Goal: Communication & Community: Participate in discussion

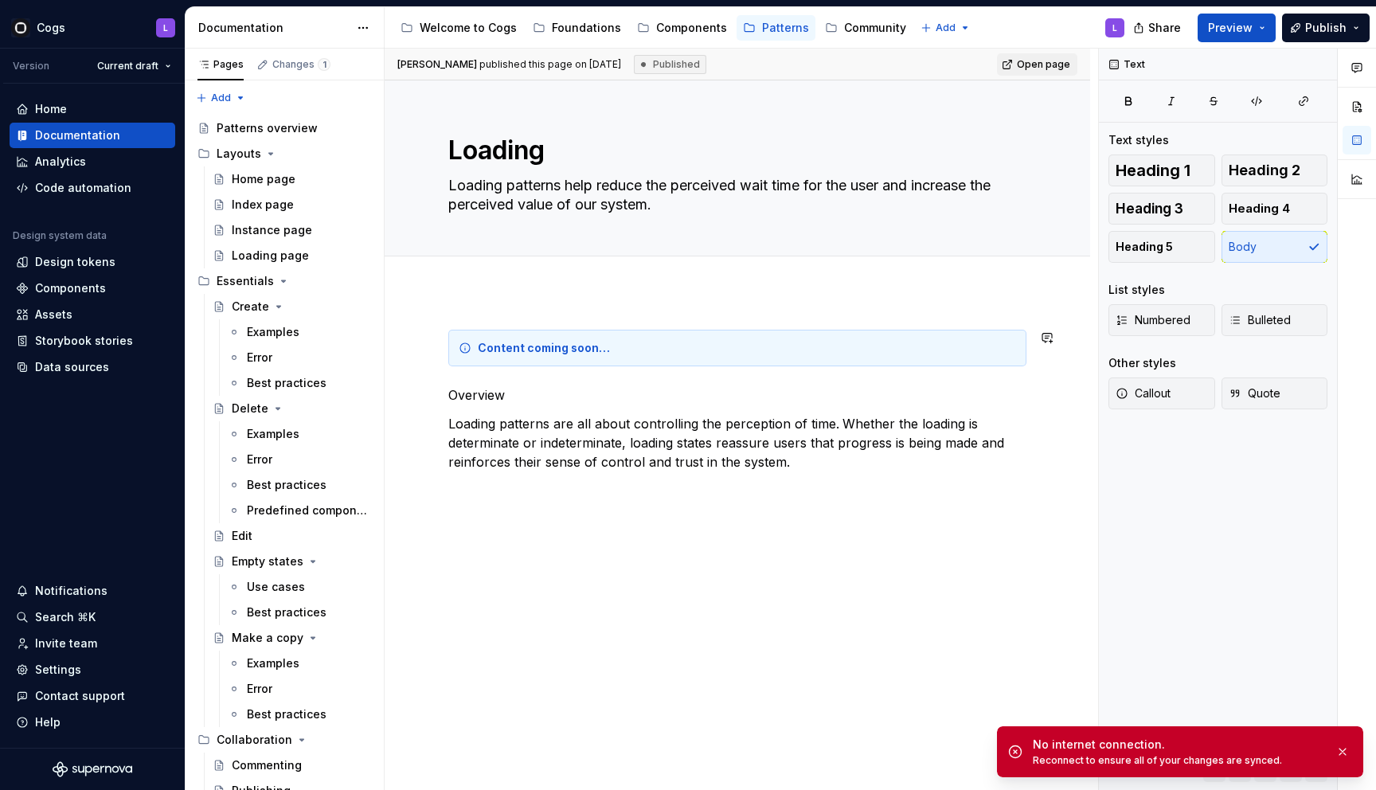
scroll to position [570, 0]
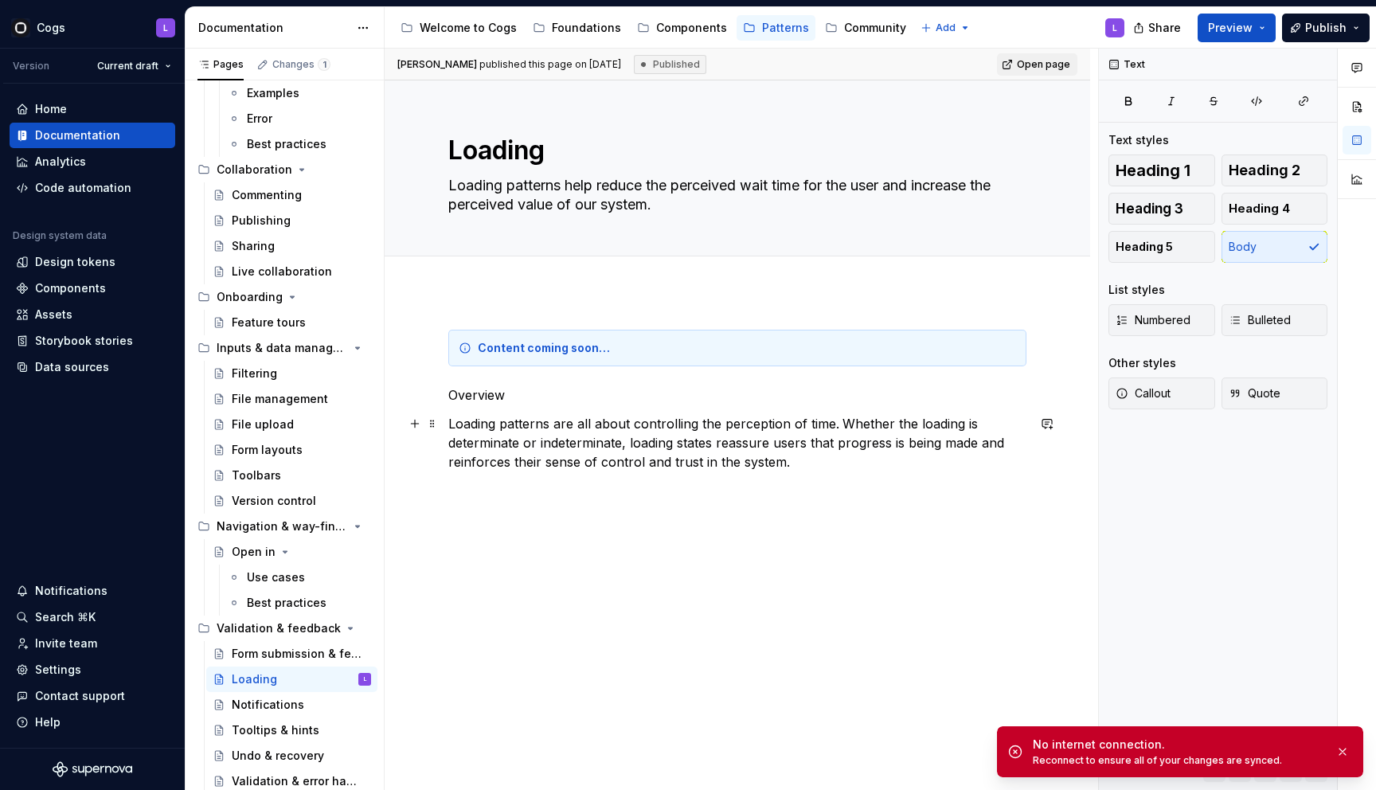
click at [602, 431] on p "Loading patterns are all about controlling the perception of time. Whether the …" at bounding box center [737, 452] width 578 height 76
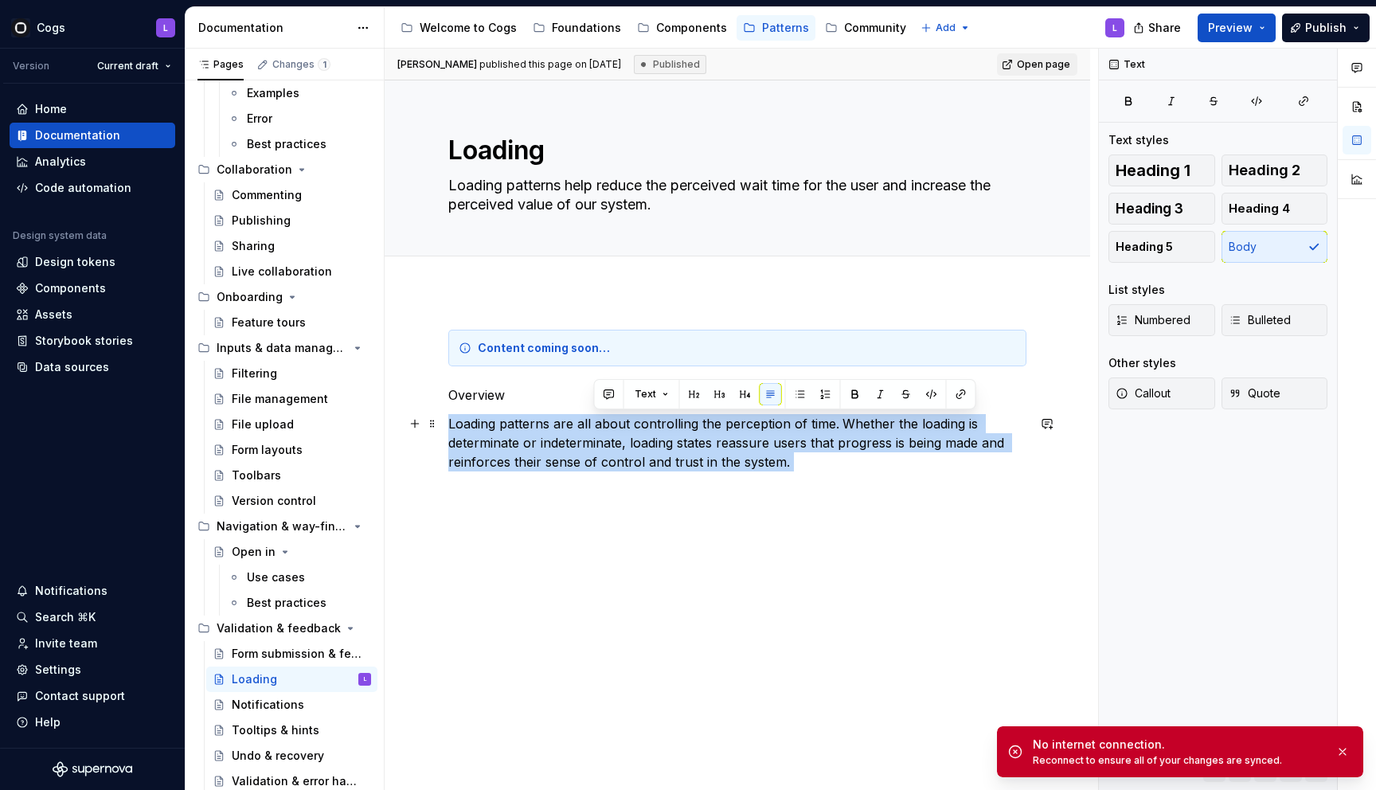
click at [602, 431] on p "Loading patterns are all about controlling the perception of time. Whether the …" at bounding box center [737, 452] width 578 height 76
click at [1050, 425] on button "button" at bounding box center [1047, 424] width 22 height 22
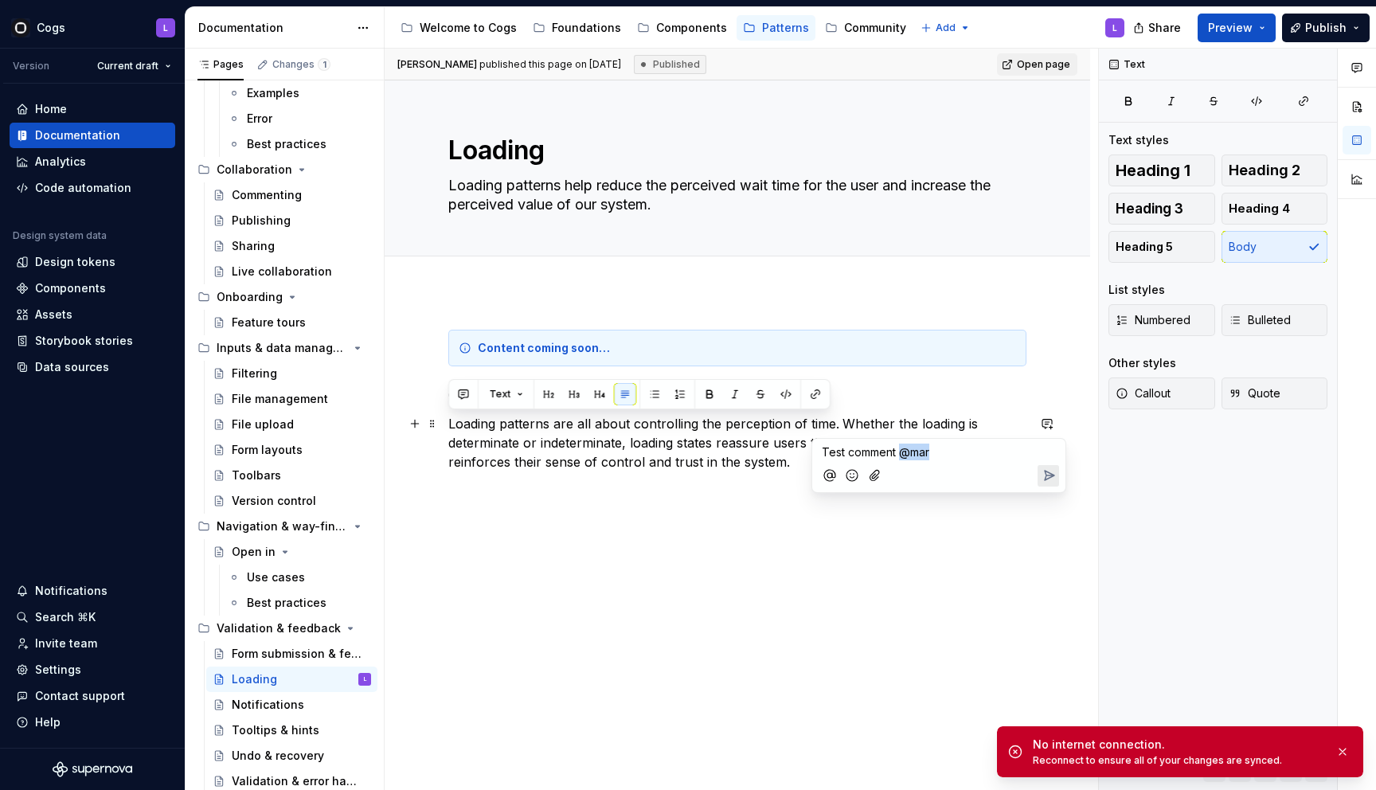
drag, startPoint x: 901, startPoint y: 452, endPoint x: 937, endPoint y: 452, distance: 35.8
click at [937, 452] on p "Test comment @mar" at bounding box center [939, 452] width 234 height 17
click at [895, 589] on div "Content coming soon… Overview Loading patterns are all about controlling the pe…" at bounding box center [738, 534] width 706 height 484
type textarea "*"
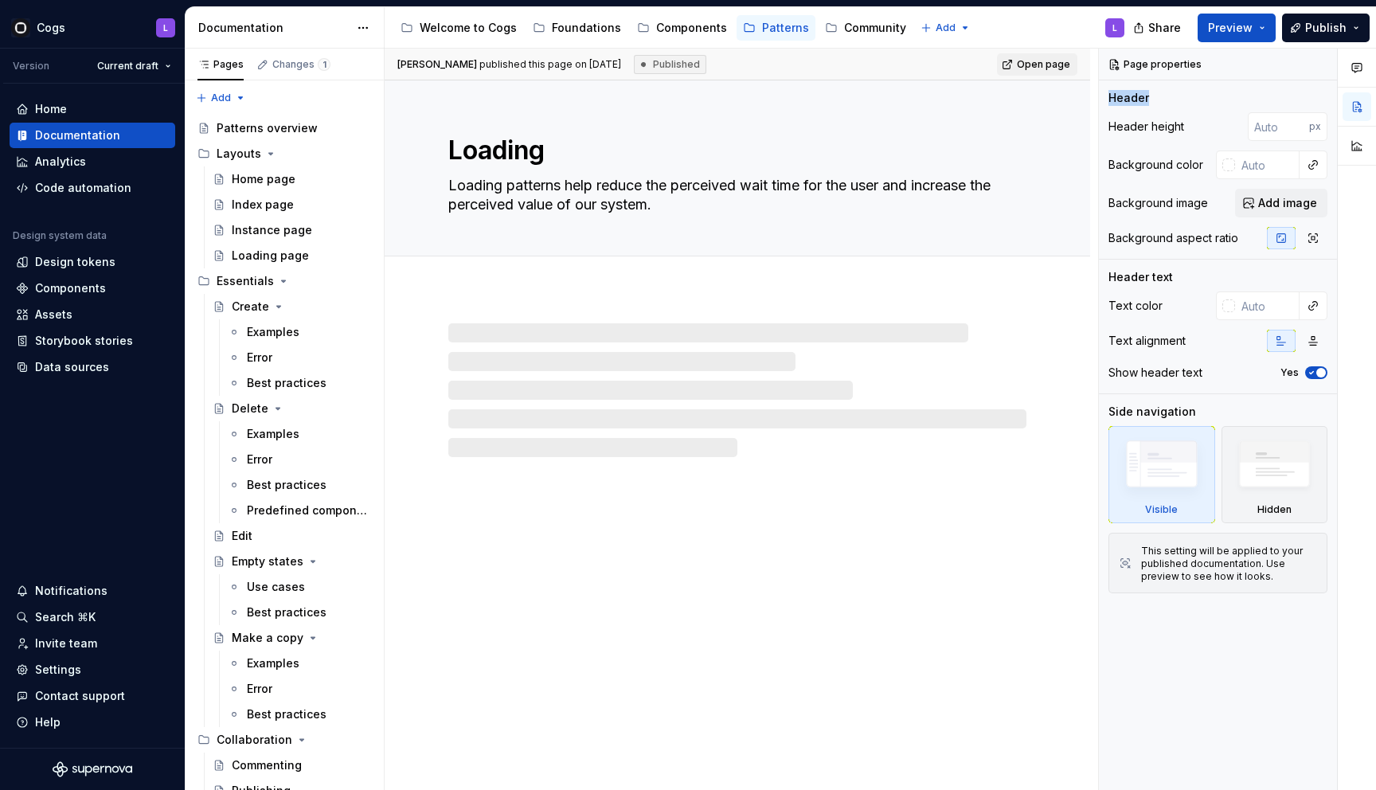
click at [855, 375] on div at bounding box center [737, 390] width 578 height 134
type textarea "*"
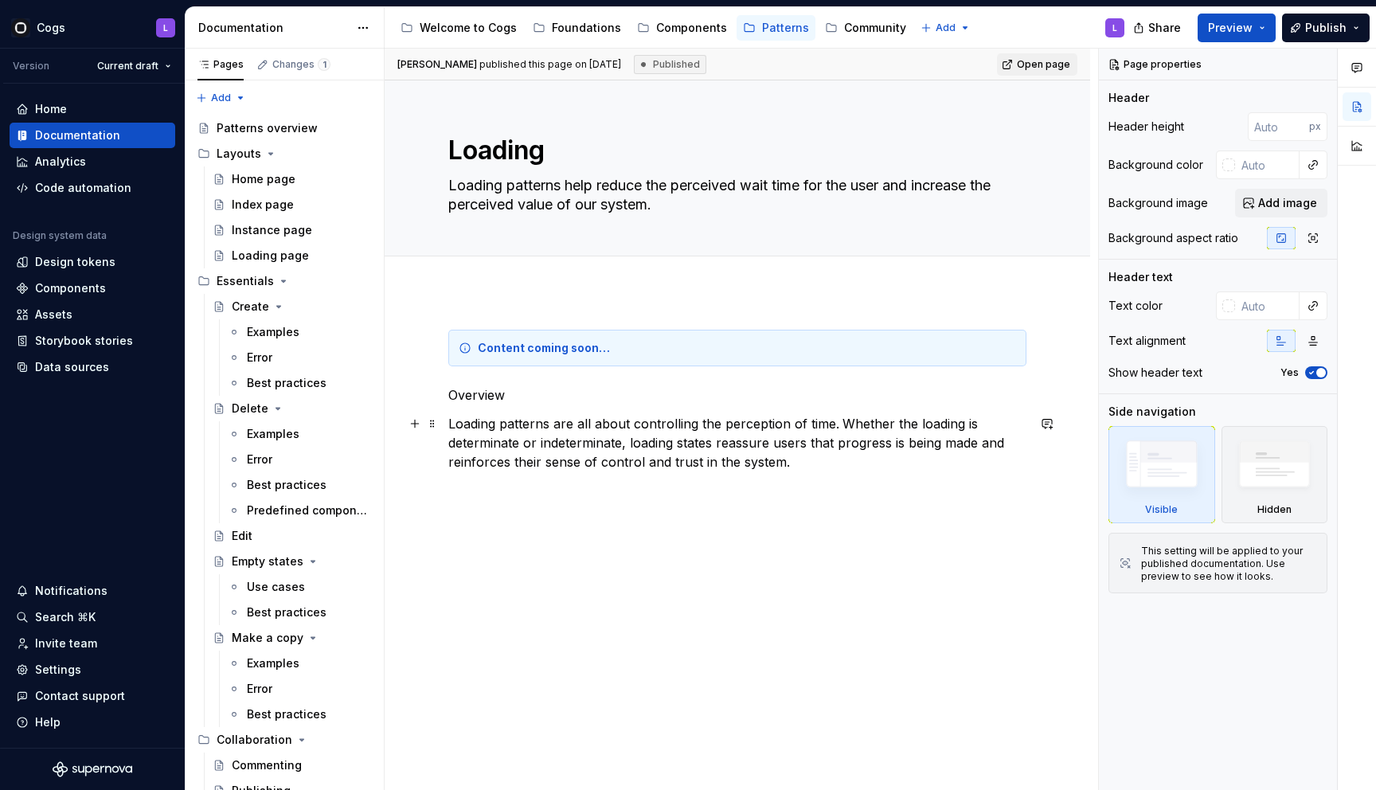
click at [847, 430] on p "Loading patterns are all about controlling the perception of time. Whether the …" at bounding box center [737, 452] width 578 height 76
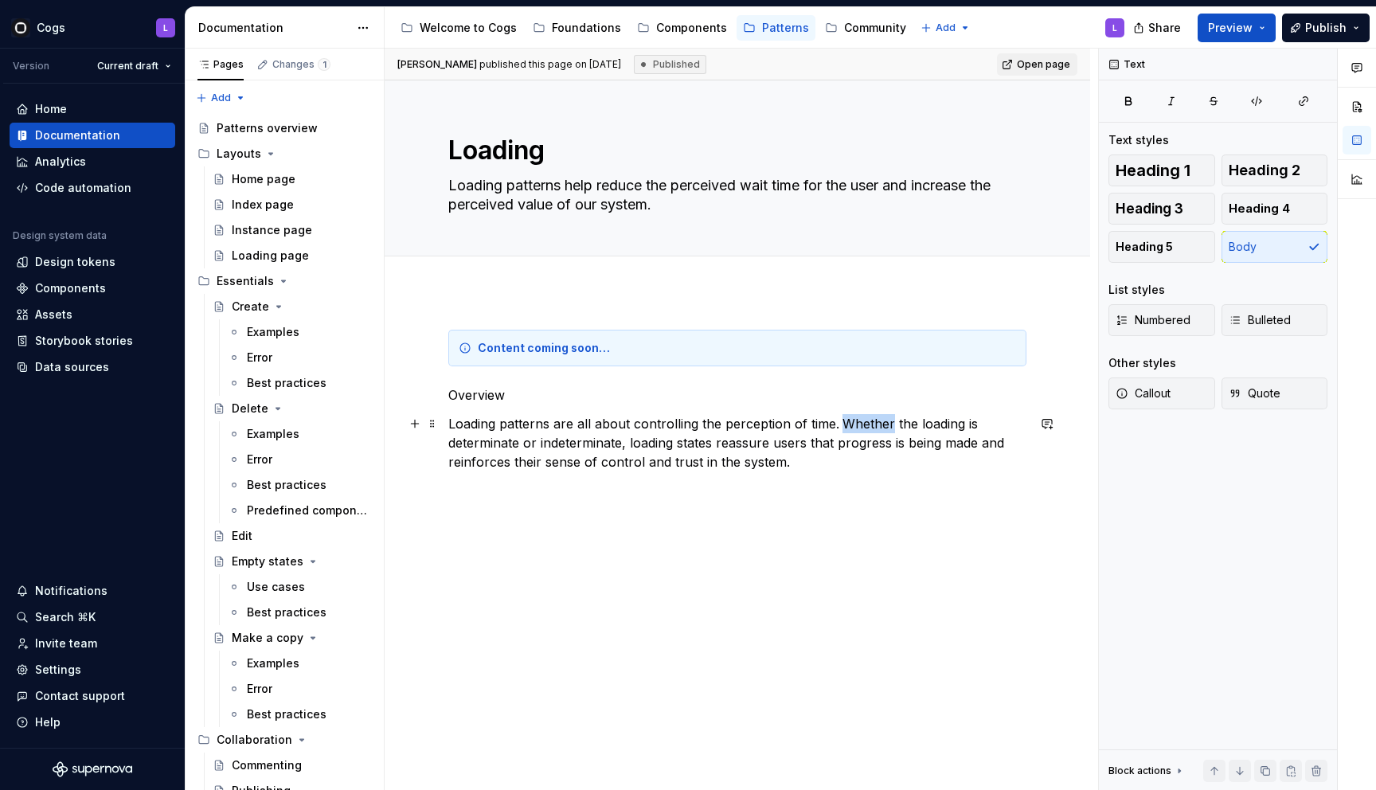
click at [847, 430] on p "Loading patterns are all about controlling the perception of time. Whether the …" at bounding box center [737, 452] width 578 height 76
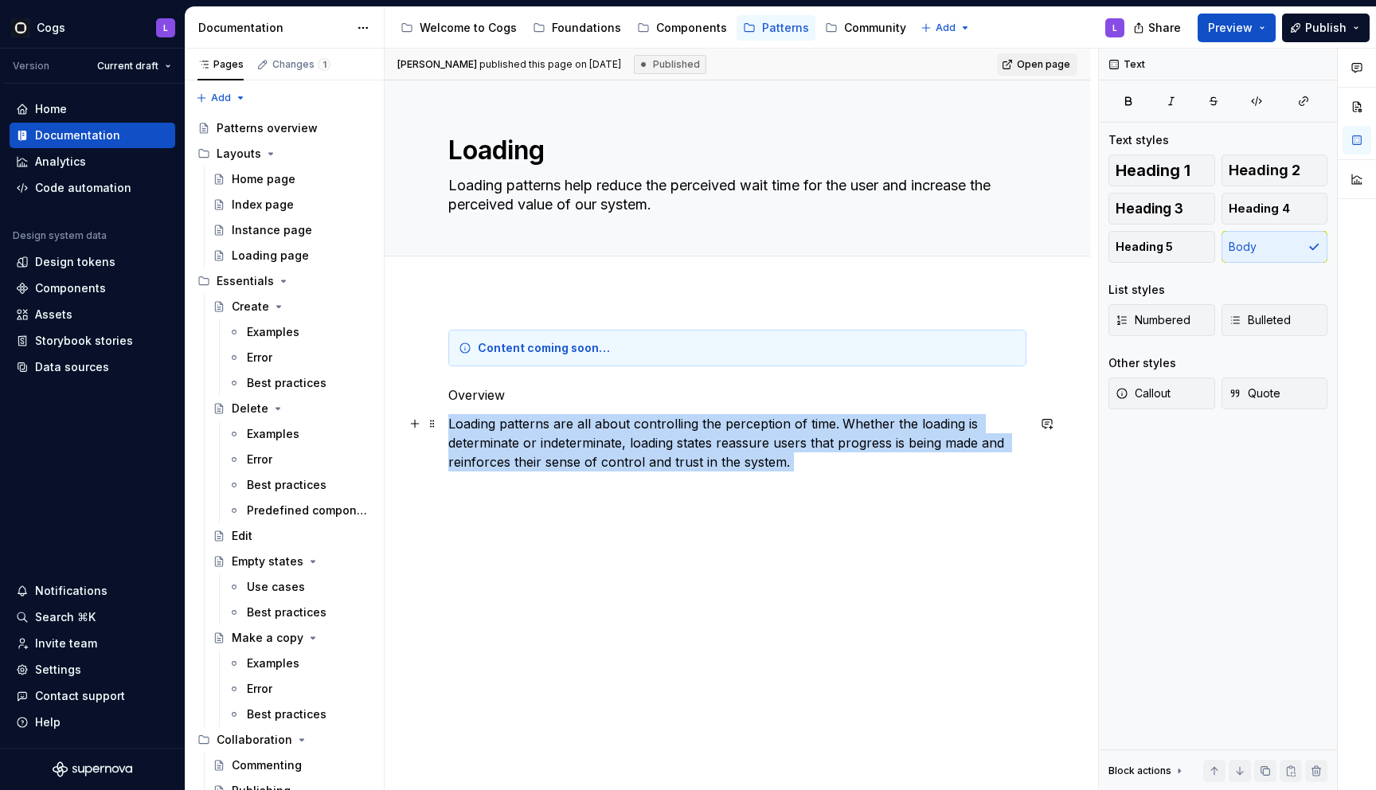
click at [847, 430] on p "Loading patterns are all about controlling the perception of time. Whether the …" at bounding box center [737, 452] width 578 height 76
click at [1059, 432] on button "button" at bounding box center [1047, 424] width 22 height 22
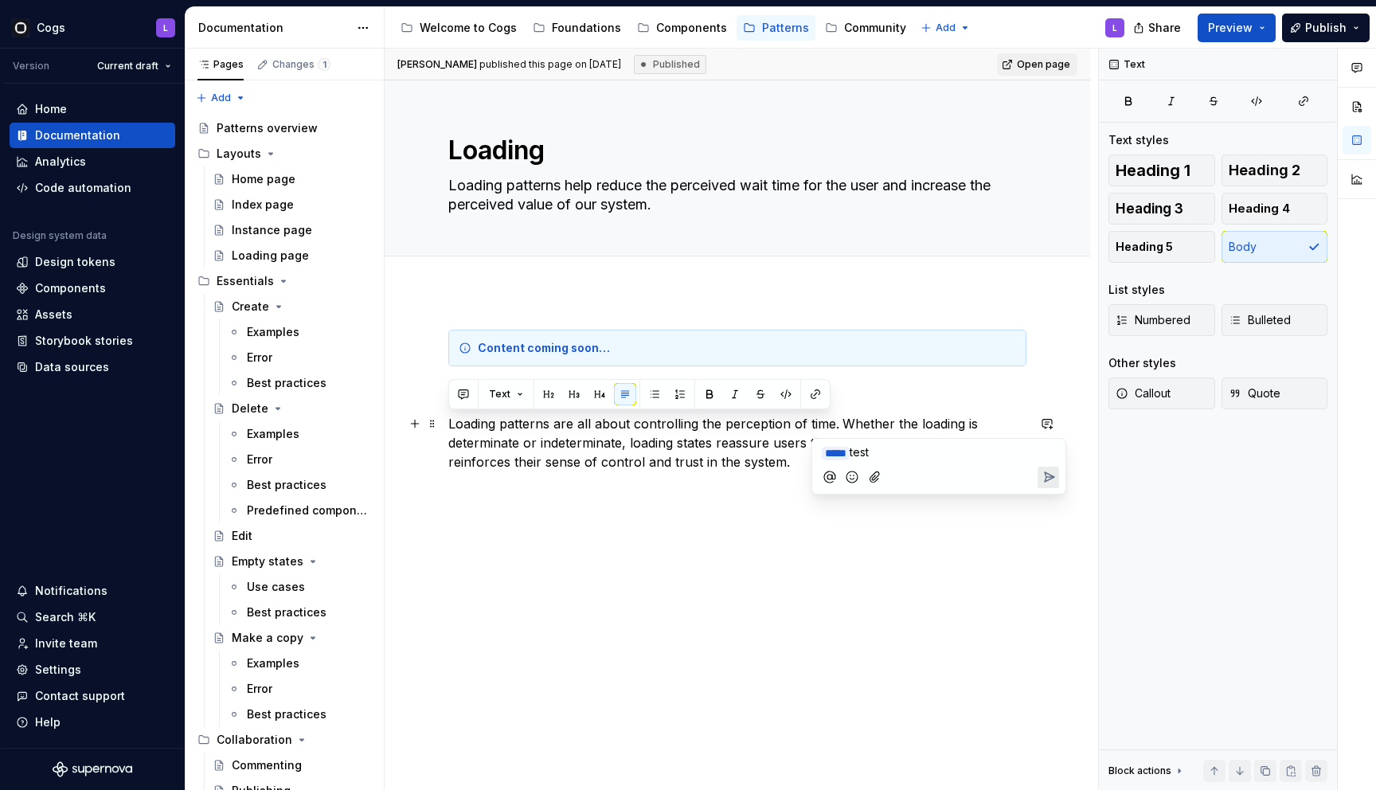
click at [1043, 479] on icon "Send" at bounding box center [1049, 477] width 16 height 16
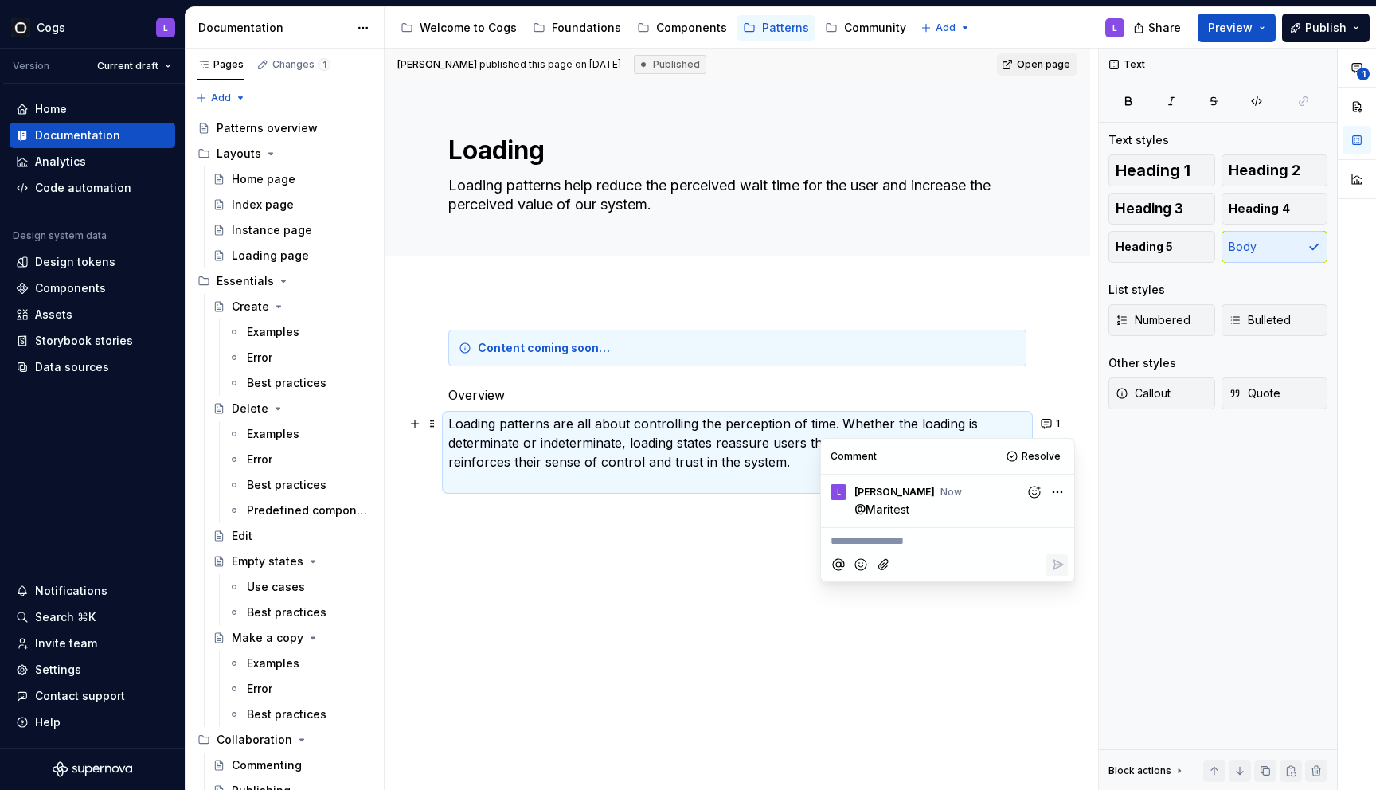
click at [847, 681] on div "Content coming soon… Overview Loading patterns are all about controlling the pe…" at bounding box center [738, 534] width 706 height 484
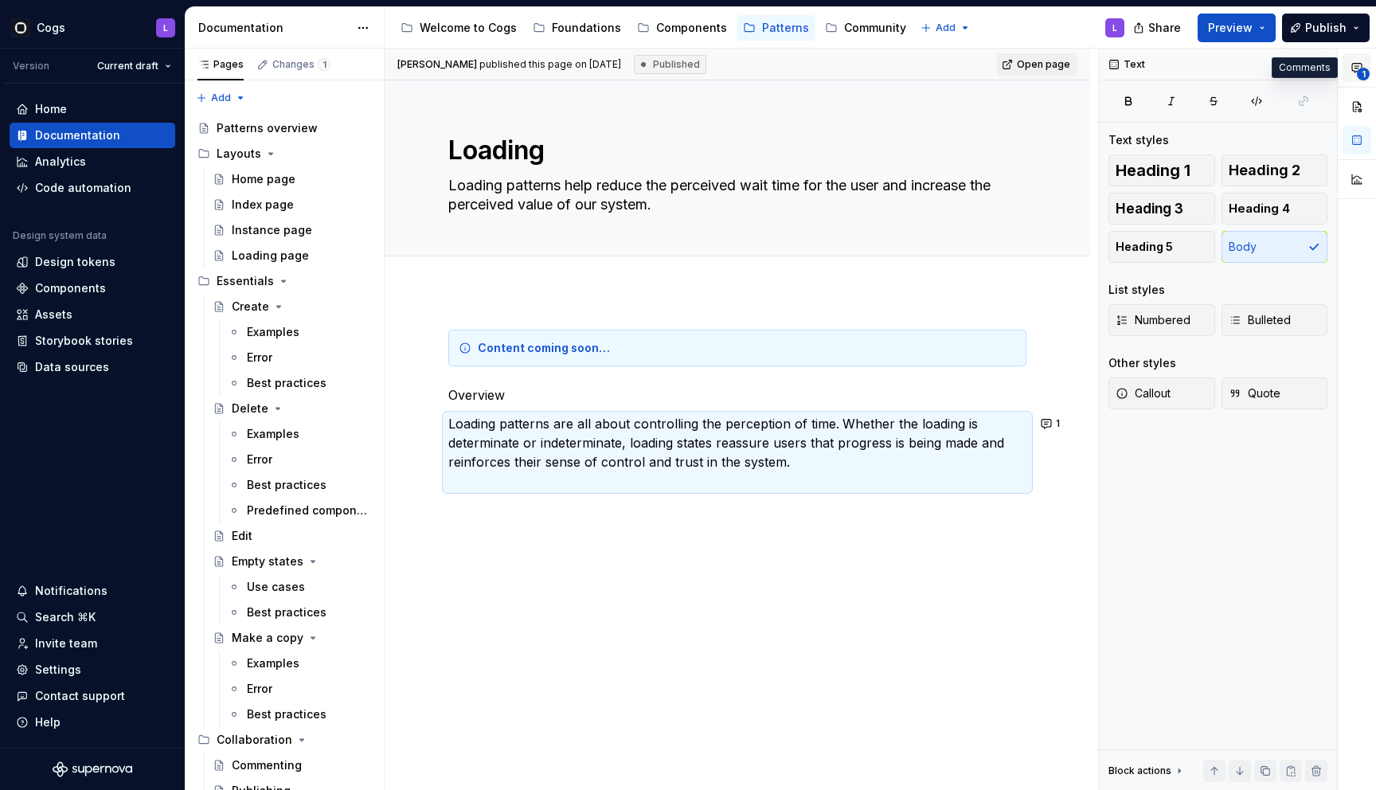
click at [1360, 75] on span "1" at bounding box center [1363, 74] width 13 height 13
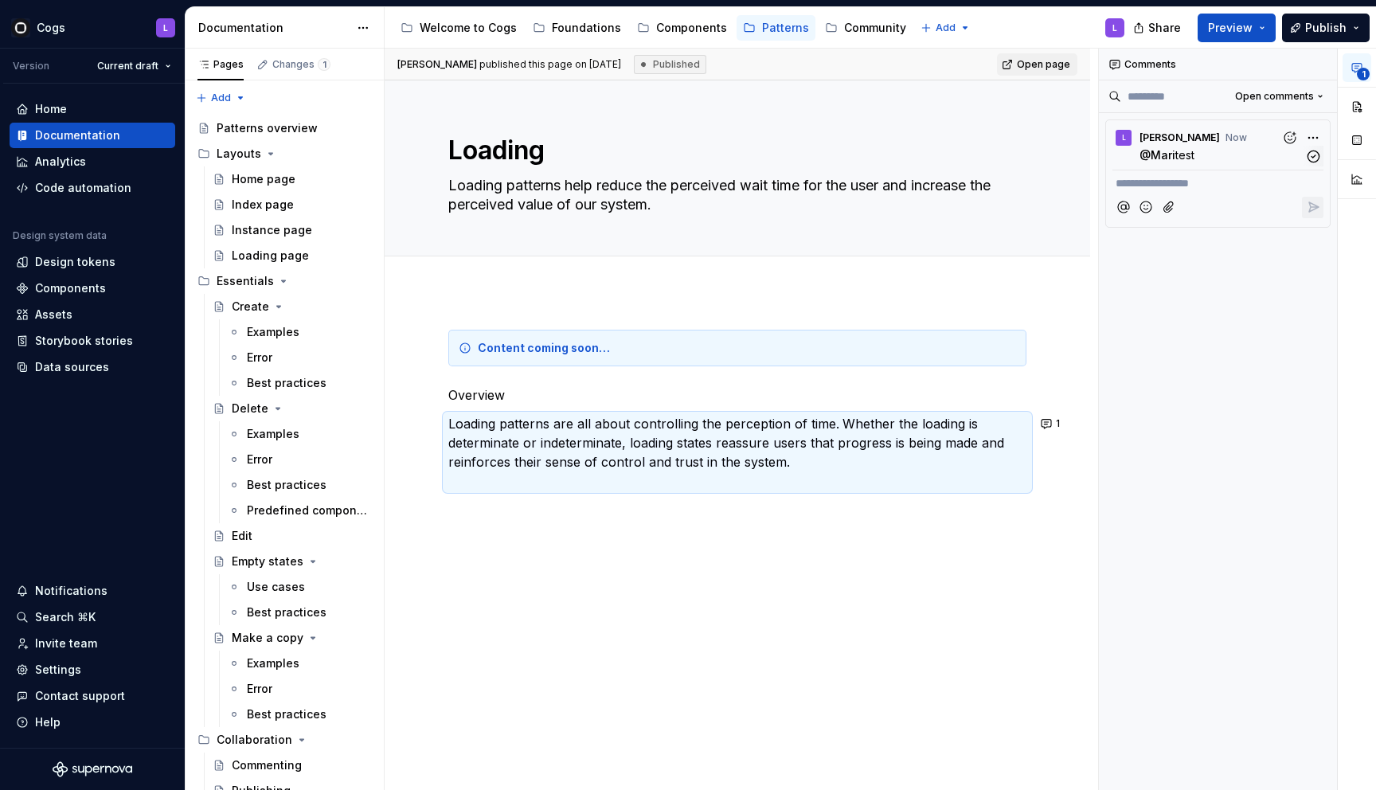
click at [1215, 158] on p "@ Mari test" at bounding box center [1222, 155] width 165 height 17
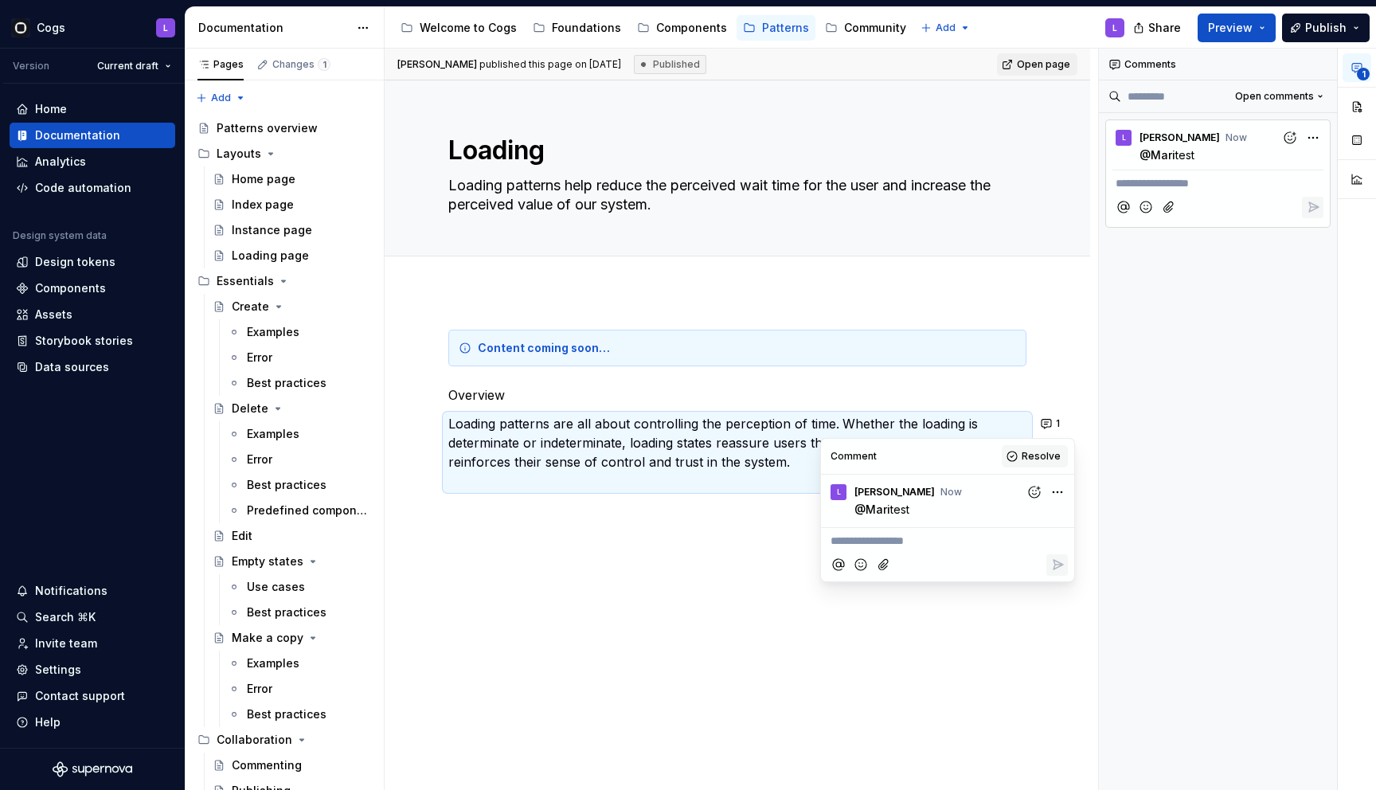
click at [1015, 461] on button "Resolve" at bounding box center [1035, 456] width 66 height 22
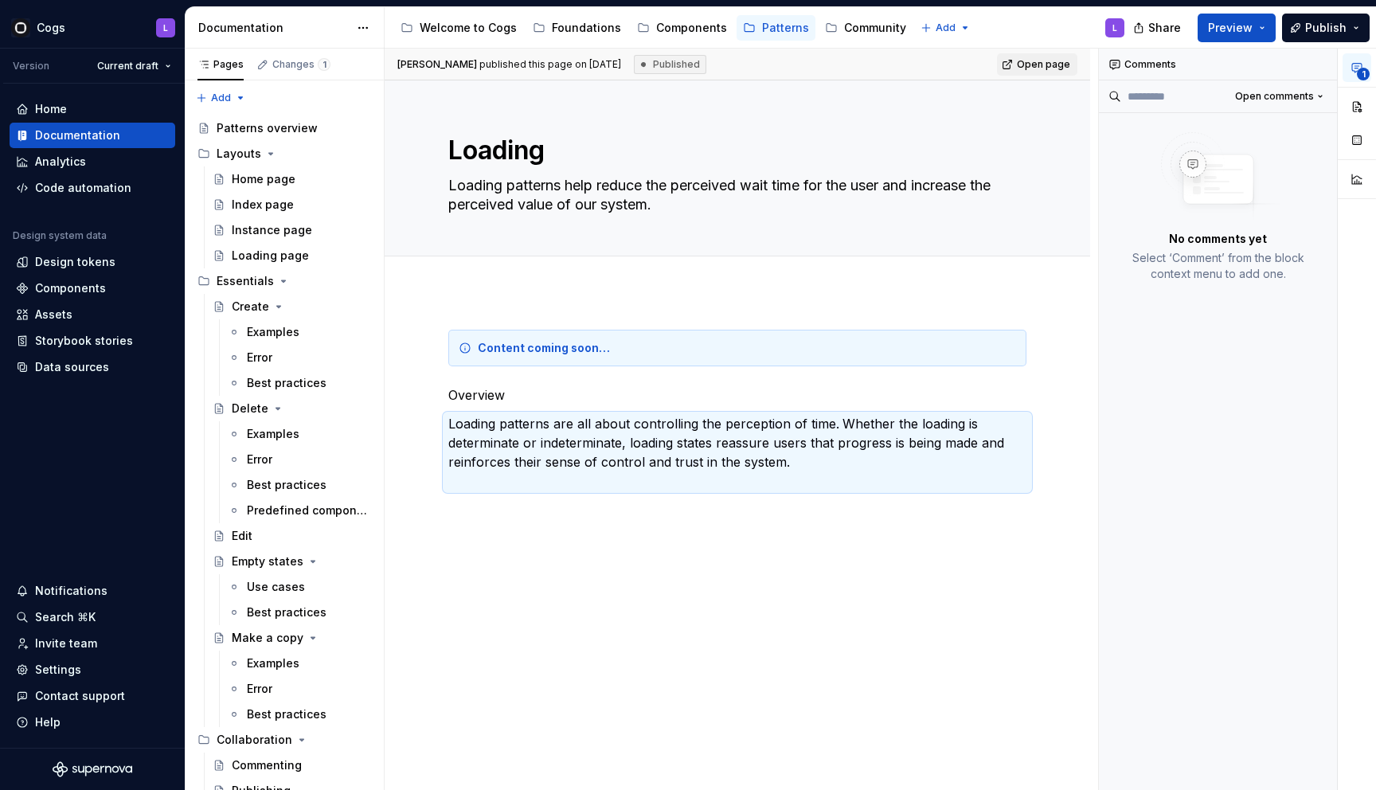
click at [1358, 67] on icon "button" at bounding box center [1357, 67] width 13 height 13
click at [886, 526] on div "Content coming soon… Overview Loading patterns are all about controlling the pe…" at bounding box center [737, 434] width 578 height 209
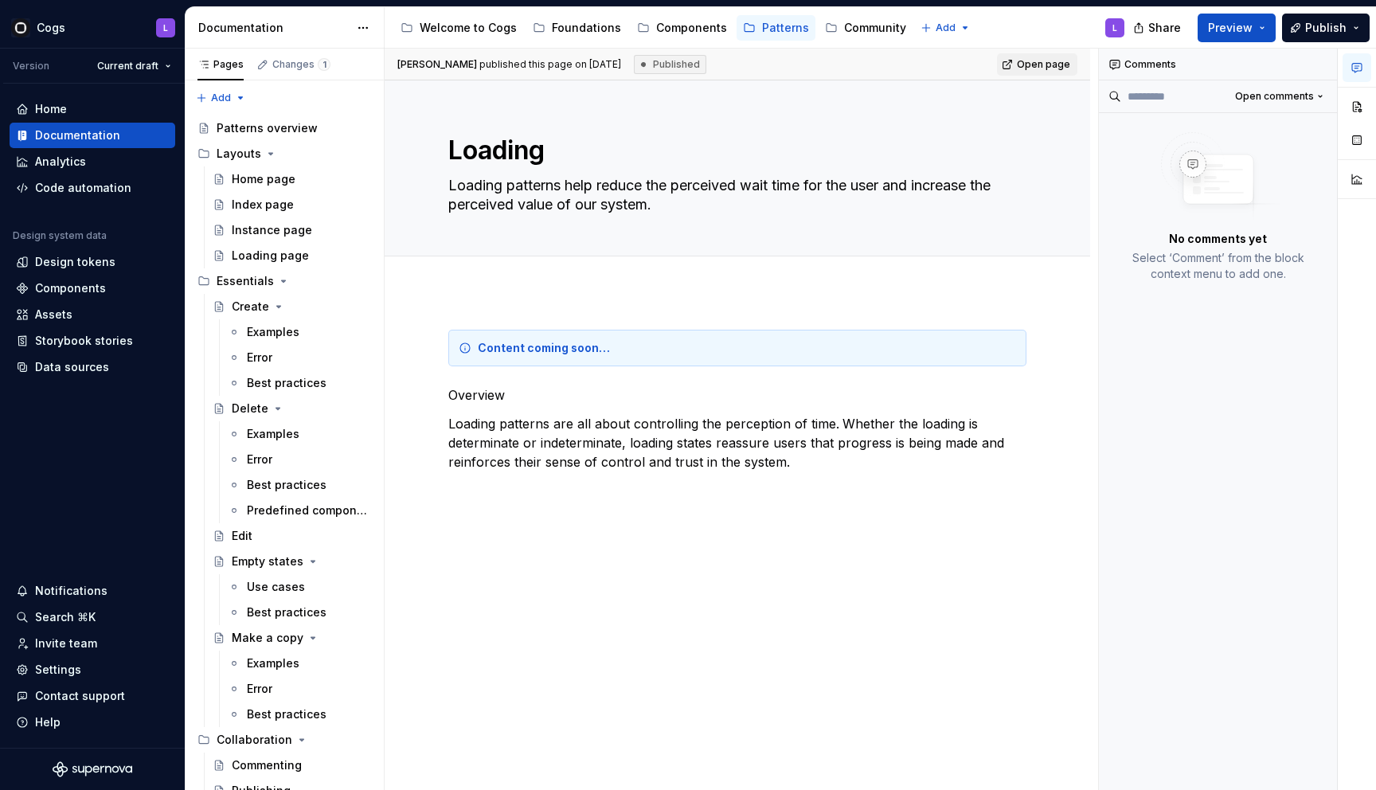
type textarea "*"
